Goal: Task Accomplishment & Management: Use online tool/utility

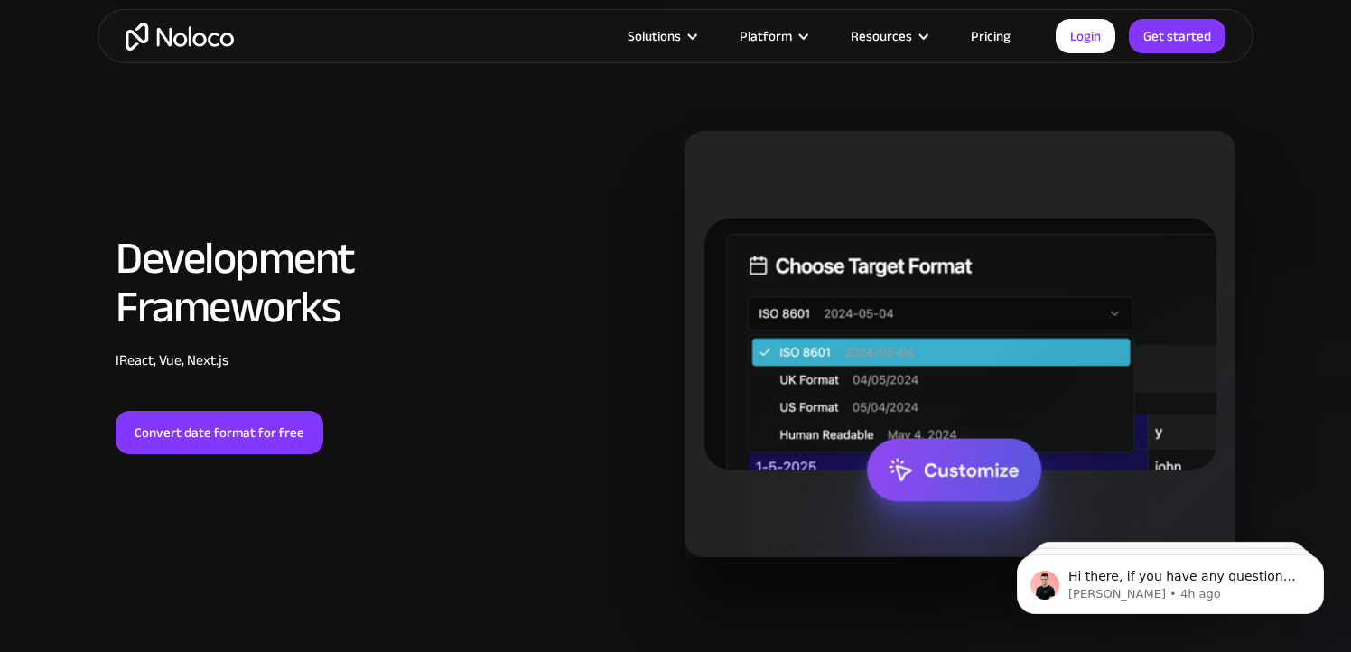
scroll to position [2599, 0]
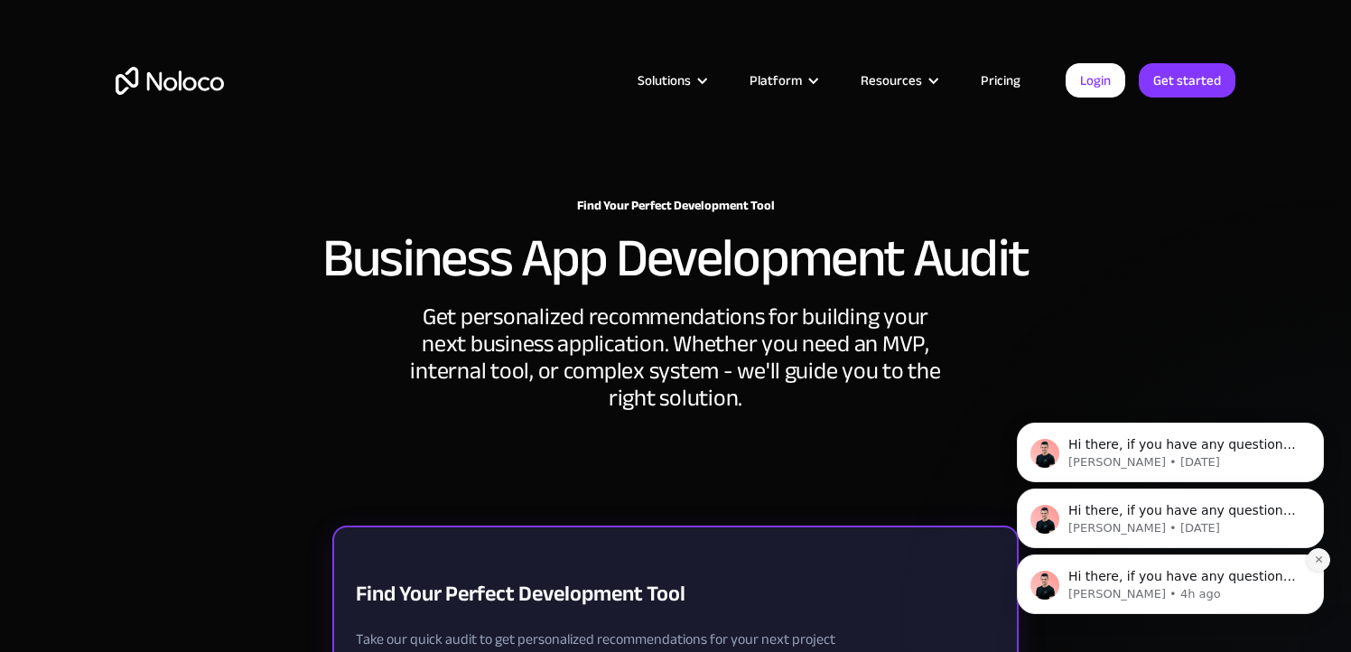
click at [1315, 560] on icon "Dismiss notification" at bounding box center [1319, 559] width 10 height 10
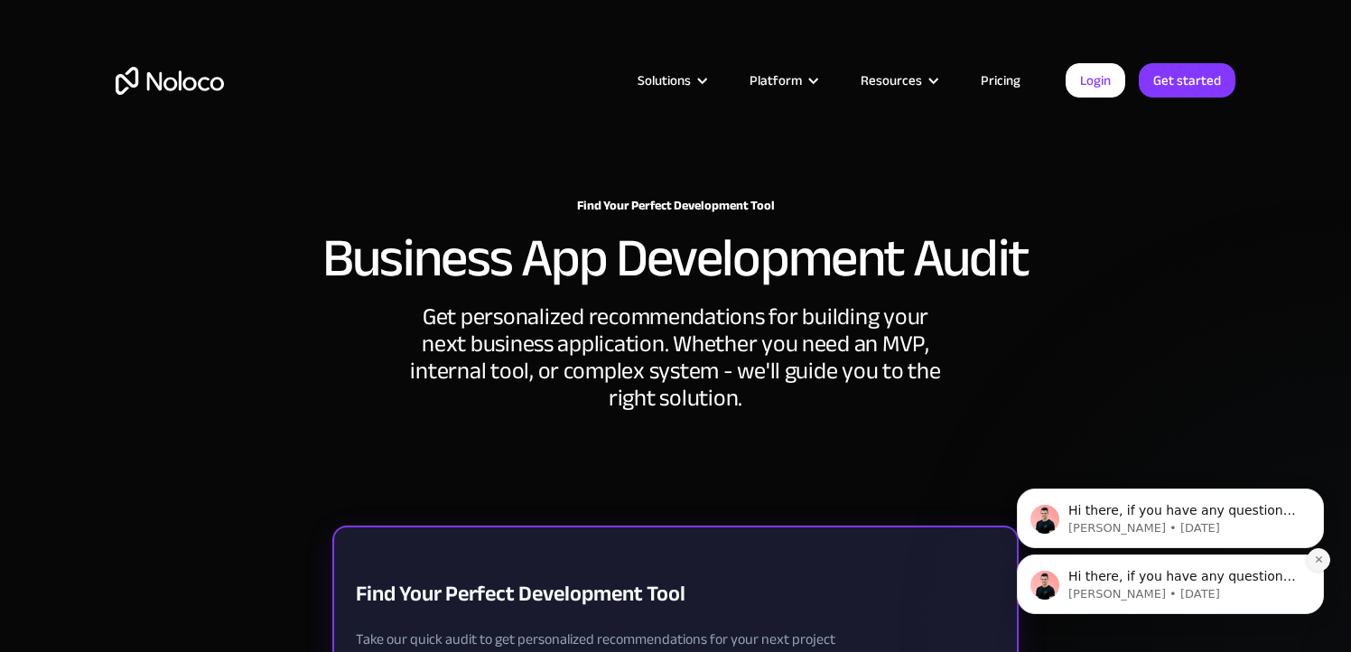
click at [1318, 555] on icon "Dismiss notification" at bounding box center [1319, 559] width 10 height 10
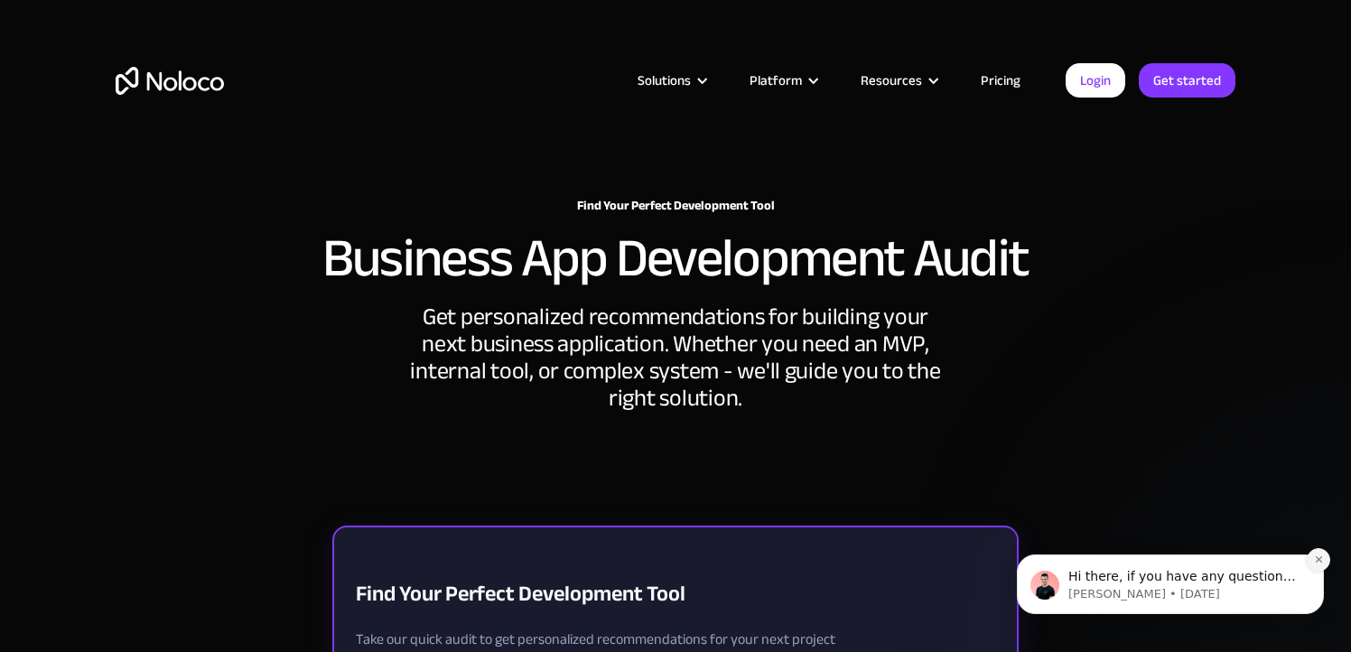
click at [1320, 554] on icon "Dismiss notification" at bounding box center [1319, 559] width 10 height 10
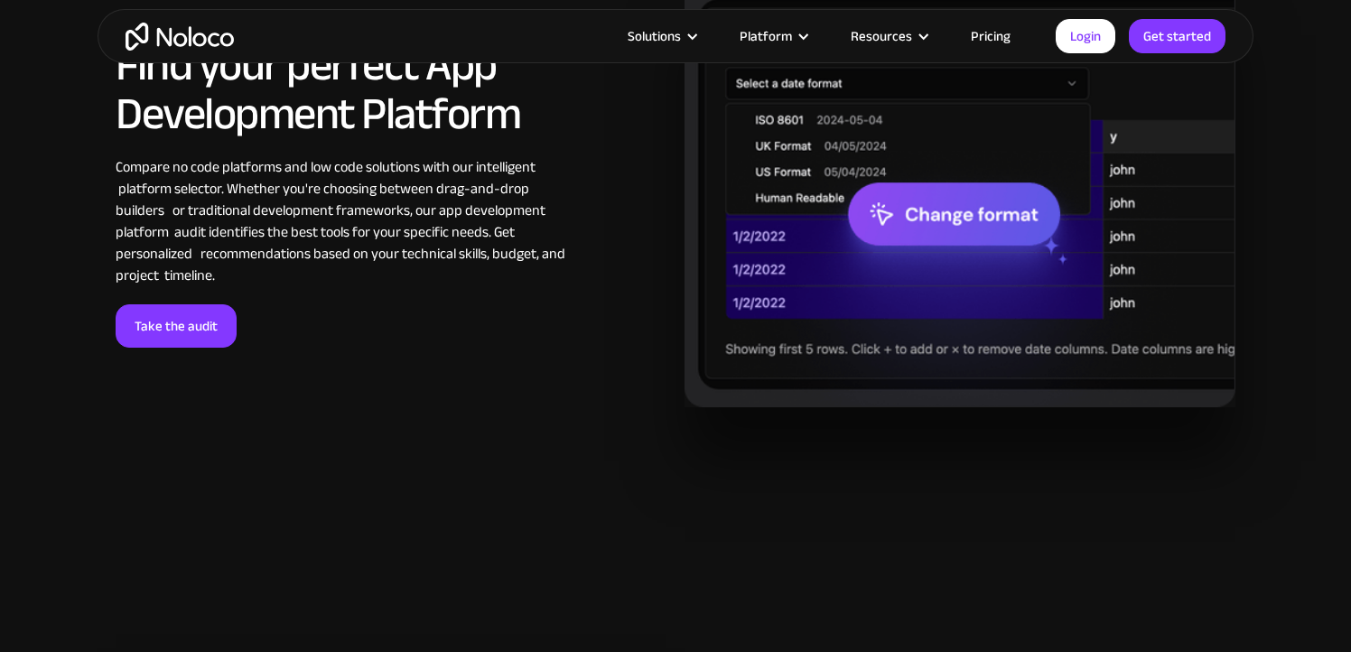
scroll to position [1312, 0]
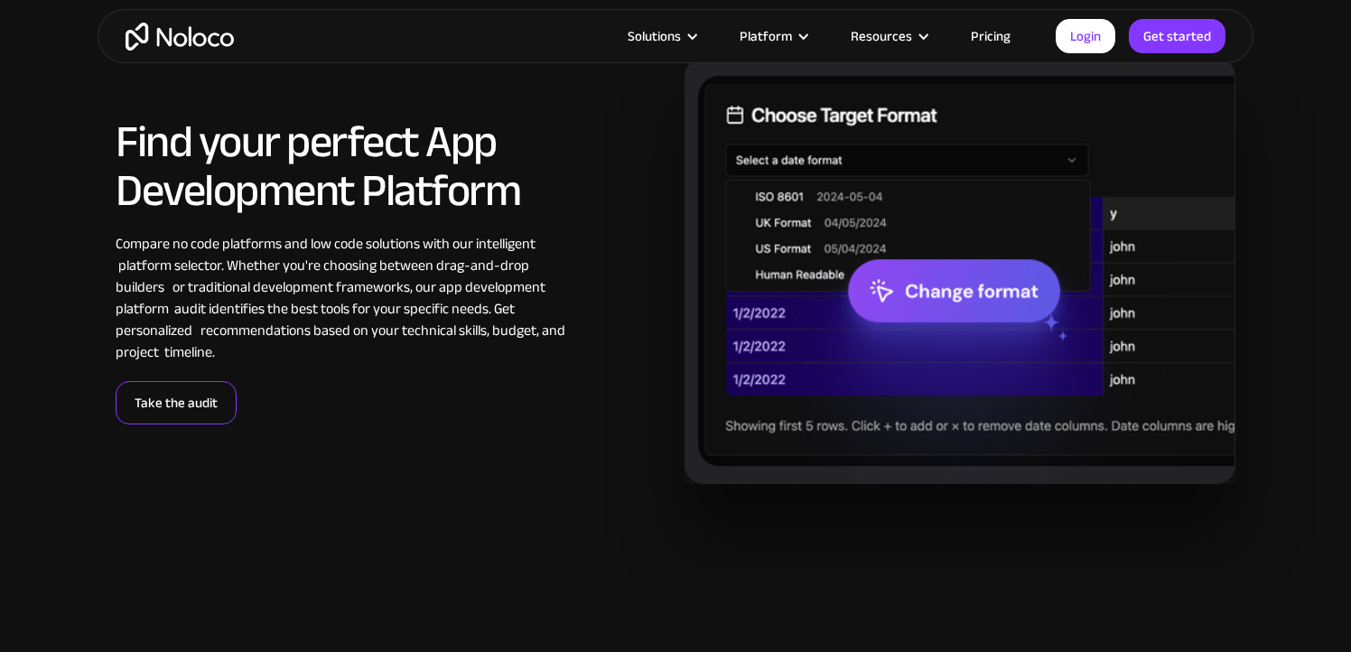
click at [167, 407] on link "Take the audit" at bounding box center [176, 402] width 121 height 43
click at [182, 410] on link "Take the audit" at bounding box center [176, 402] width 121 height 43
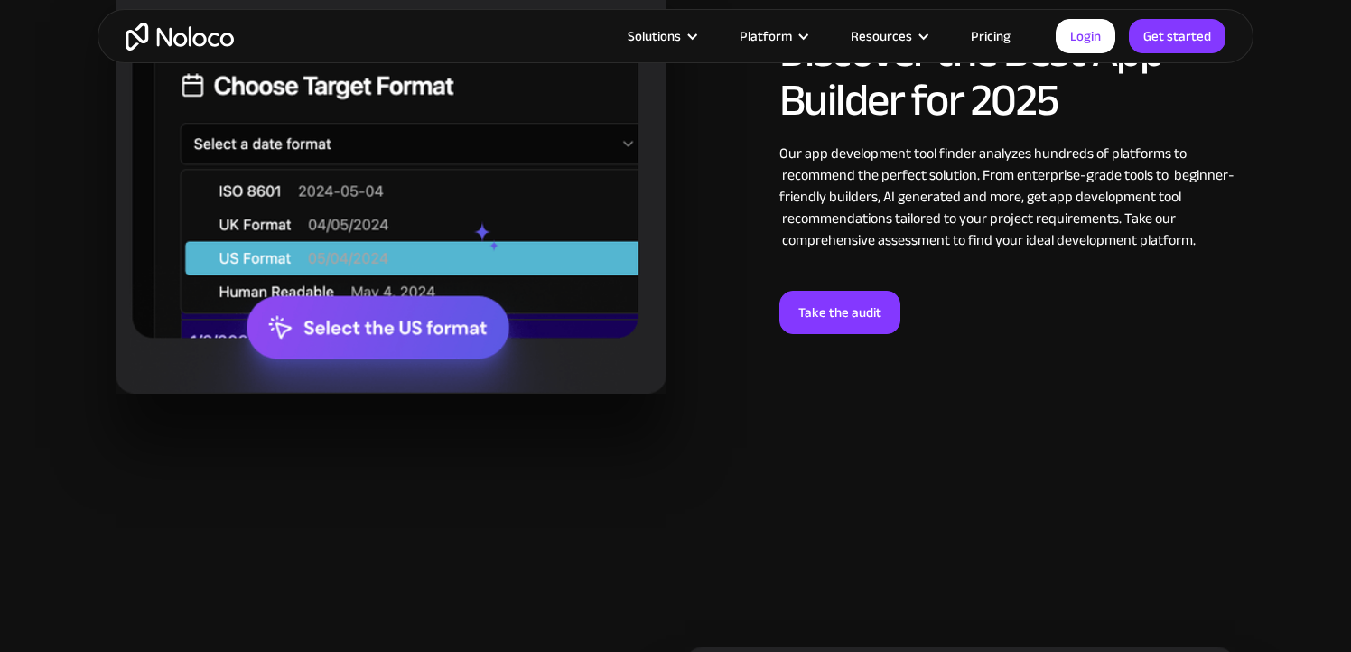
scroll to position [2130, 0]
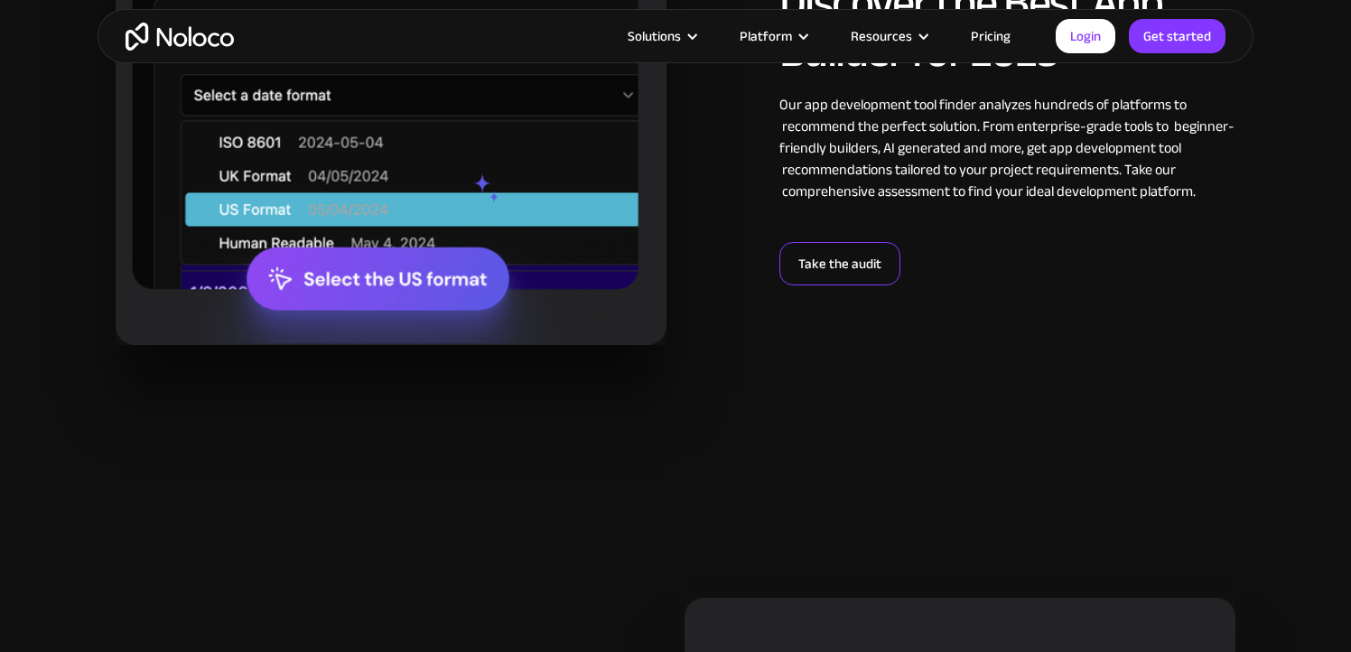
click at [842, 262] on link "Take the audit" at bounding box center [839, 263] width 121 height 43
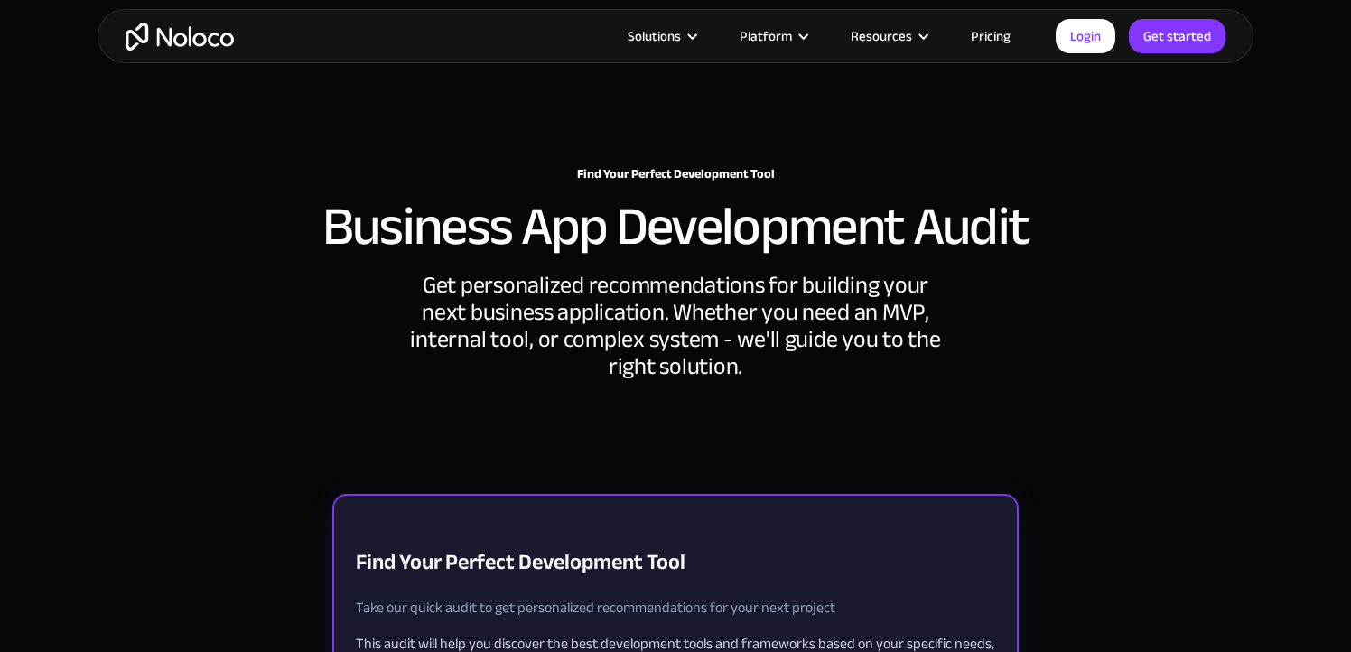
scroll to position [0, 0]
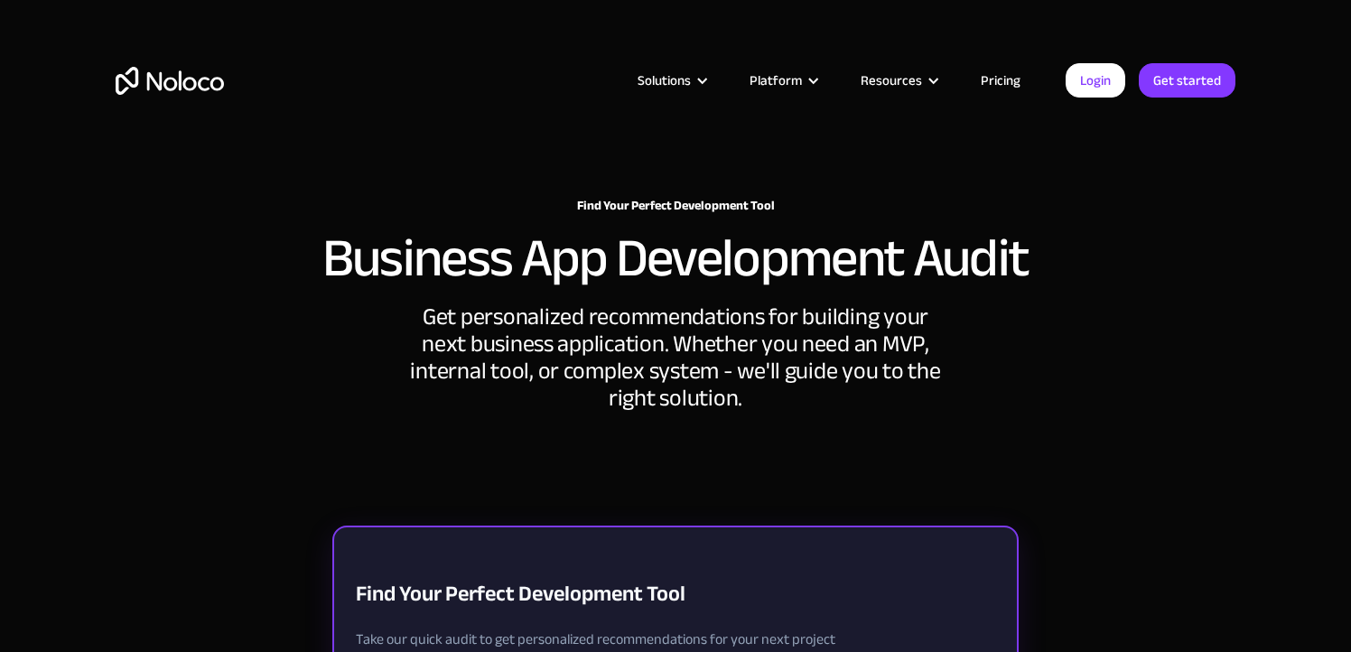
click at [390, 83] on article "Solutions Use Cases Business Types Project Management Keep track of customers, …" at bounding box center [645, 80] width 842 height 23
